Goal: Information Seeking & Learning: Find specific fact

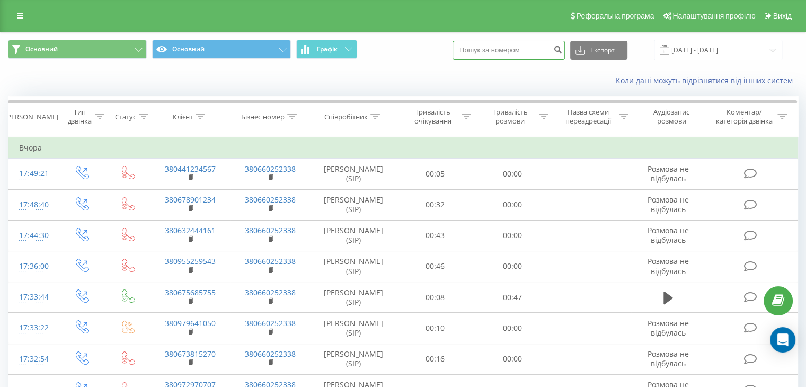
click at [517, 51] on input at bounding box center [508, 50] width 112 height 19
paste input "[PHONE_NUMBER]"
type input "380632988761"
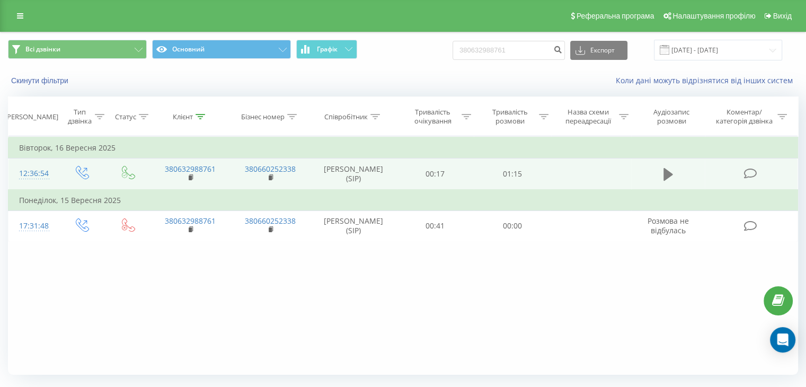
click at [665, 171] on icon at bounding box center [668, 174] width 10 height 13
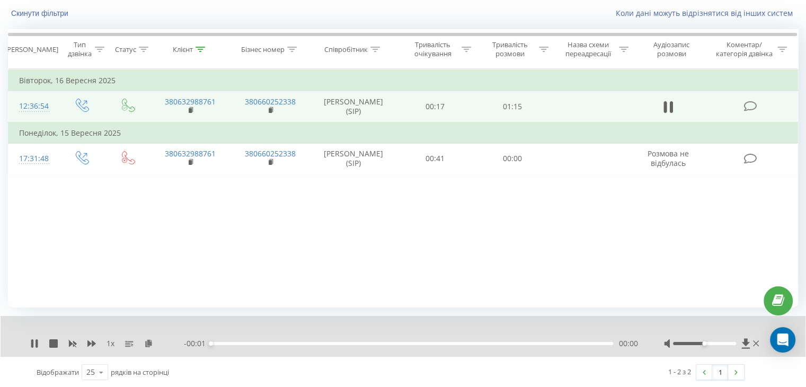
scroll to position [68, 0]
click at [477, 343] on div "00:00" at bounding box center [412, 342] width 402 height 3
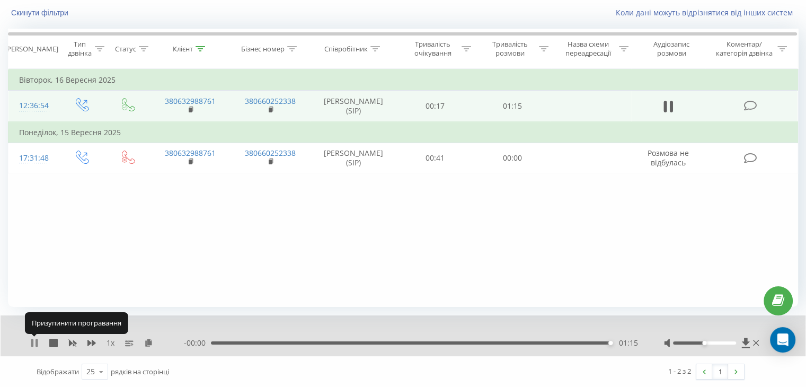
click at [36, 342] on icon at bounding box center [36, 342] width 2 height 8
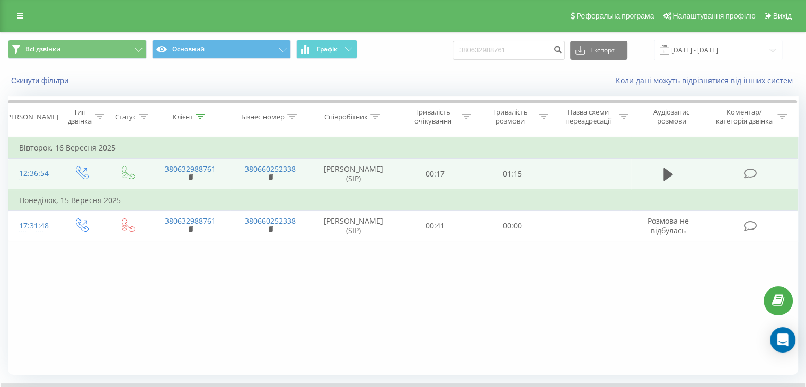
scroll to position [53, 0]
